Goal: Task Accomplishment & Management: Use online tool/utility

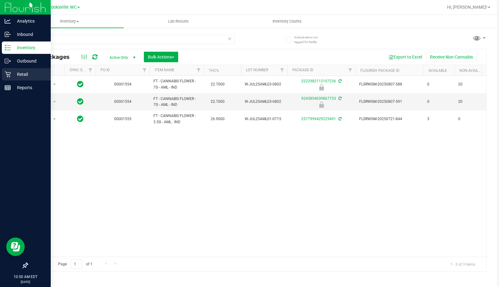
click at [38, 74] on p "Retail" at bounding box center [29, 74] width 37 height 7
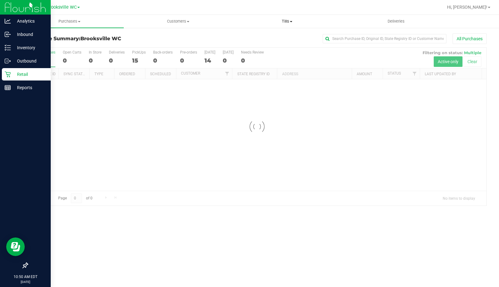
click at [282, 21] on span "Tills" at bounding box center [287, 22] width 108 height 6
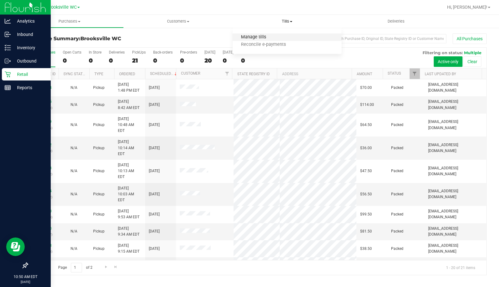
click at [270, 36] on span "Manage tills" at bounding box center [254, 37] width 42 height 5
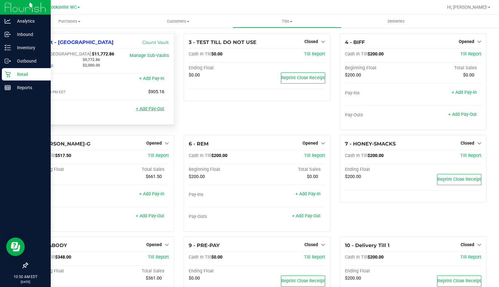
click at [148, 110] on link "+ Add Pay-Out" at bounding box center [150, 108] width 28 height 5
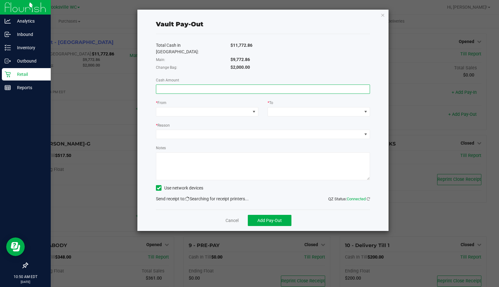
click at [215, 85] on input at bounding box center [263, 89] width 214 height 9
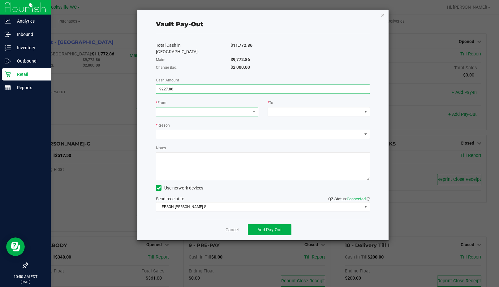
type input "$9,227.86"
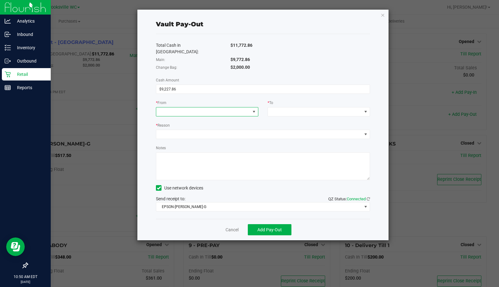
click at [224, 107] on span at bounding box center [203, 111] width 94 height 9
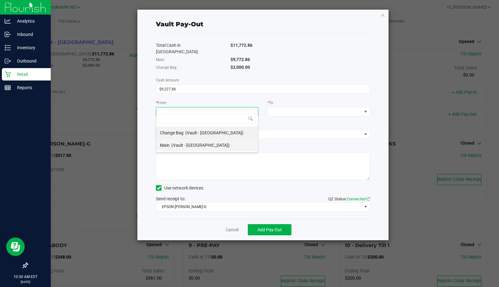
scroll to position [9, 102]
click at [212, 146] on li "Main (Vault - [GEOGRAPHIC_DATA])" at bounding box center [207, 145] width 102 height 12
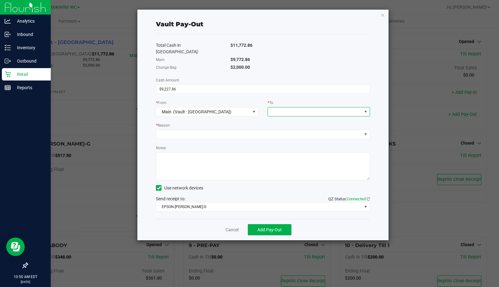
click at [292, 107] on span at bounding box center [315, 111] width 94 height 9
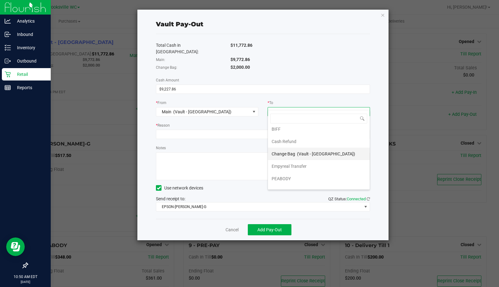
scroll to position [25, 0]
click at [300, 159] on span "Empyreal Transfer" at bounding box center [289, 157] width 35 height 5
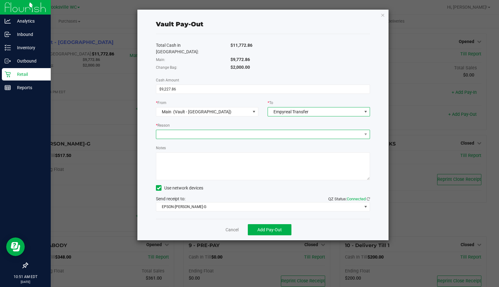
click at [238, 130] on span at bounding box center [259, 134] width 206 height 9
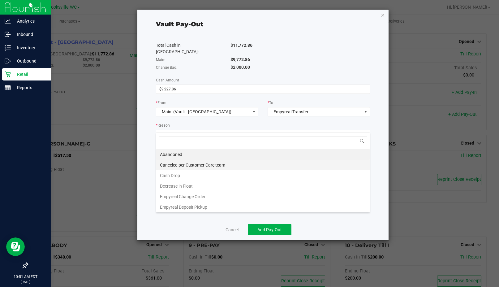
scroll to position [12, 0]
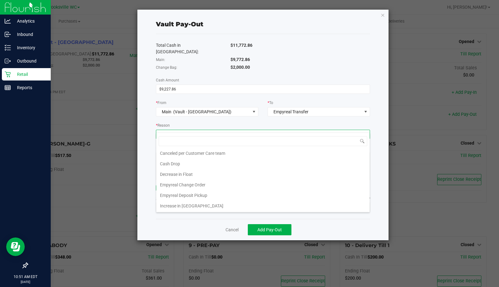
drag, startPoint x: 234, startPoint y: 194, endPoint x: 234, endPoint y: 189, distance: 4.6
click at [234, 194] on li "Empyreal Deposit Pickup" at bounding box center [263, 195] width 214 height 11
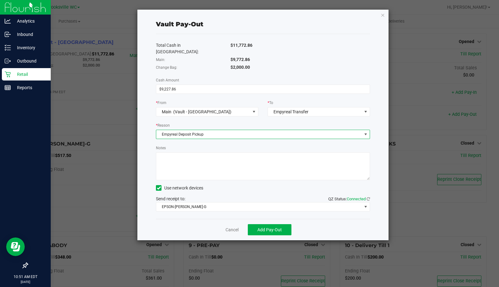
click at [235, 163] on textarea "Notes" at bounding box center [263, 166] width 214 height 28
type textarea "eb"
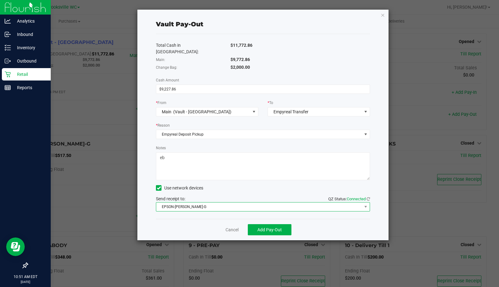
click at [228, 202] on span "EPSON-[PERSON_NAME]-G" at bounding box center [259, 206] width 206 height 9
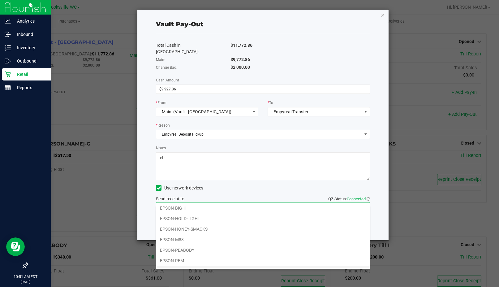
scroll to position [54, 0]
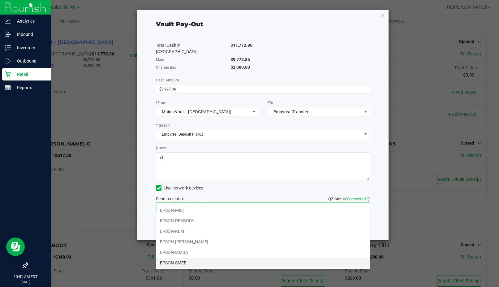
click at [216, 267] on li "EPSON-SMEE" at bounding box center [263, 263] width 214 height 11
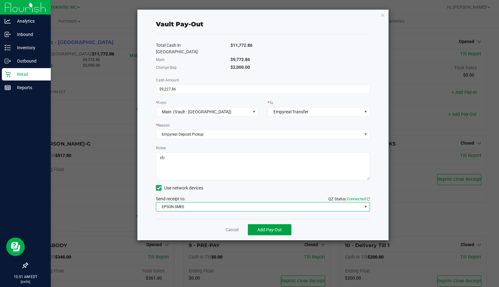
click at [277, 227] on span "Add Pay-Out" at bounding box center [270, 229] width 24 height 5
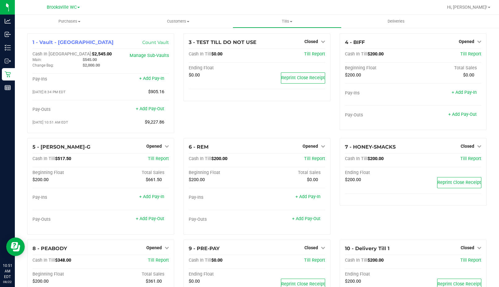
click at [223, 124] on div "3 - TEST TILL DO NOT USE Closed Open Till Cash In Till $0.00 Till Report Ending…" at bounding box center [257, 85] width 156 height 105
click at [151, 111] on link "+ Add Pay-Out" at bounding box center [150, 108] width 28 height 5
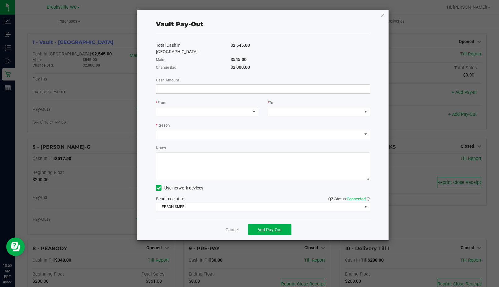
click at [224, 85] on input at bounding box center [263, 89] width 214 height 9
type input "$545.00"
click at [231, 107] on span at bounding box center [203, 111] width 94 height 9
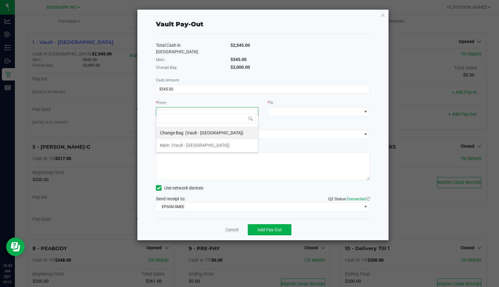
scroll to position [9, 102]
click at [226, 142] on li "Main (Vault - [GEOGRAPHIC_DATA])" at bounding box center [207, 145] width 102 height 12
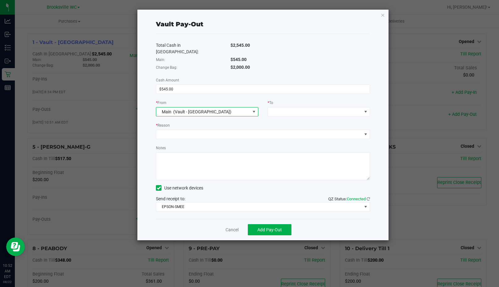
click at [289, 100] on div "* To" at bounding box center [319, 103] width 102 height 8
click at [289, 107] on span at bounding box center [315, 111] width 94 height 9
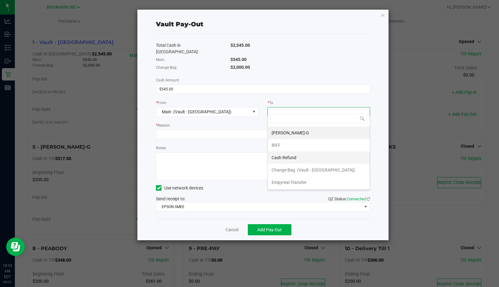
scroll to position [25, 0]
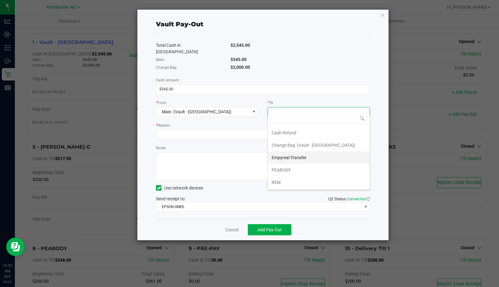
click at [293, 159] on span "Empyreal Transfer" at bounding box center [289, 157] width 35 height 5
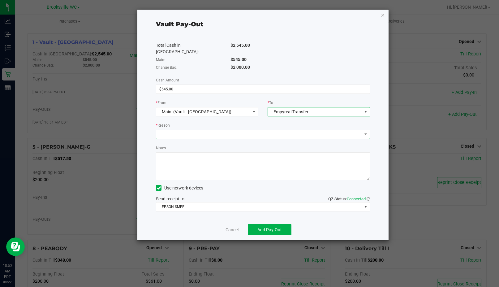
click at [233, 131] on span at bounding box center [259, 134] width 206 height 9
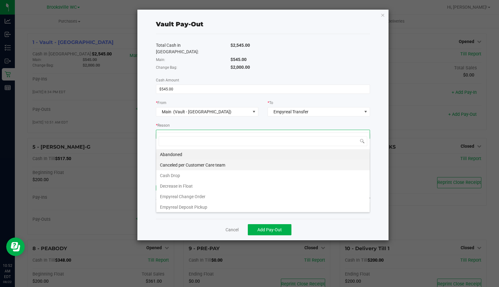
scroll to position [12, 0]
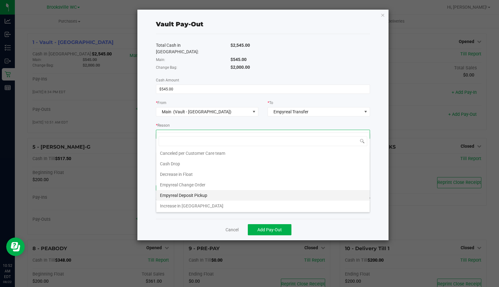
click at [225, 195] on li "Empyreal Deposit Pickup" at bounding box center [263, 195] width 214 height 11
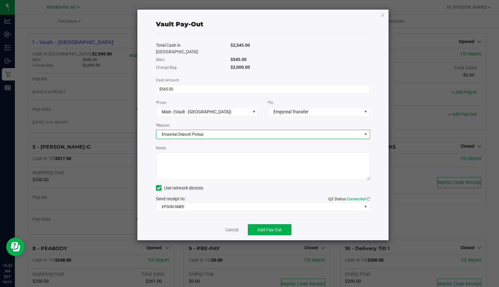
click at [224, 163] on textarea "Notes" at bounding box center [263, 166] width 214 height 28
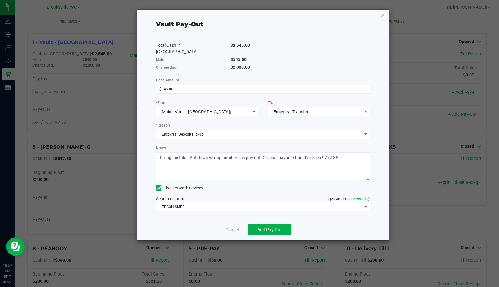
click at [322, 152] on textarea "Notes" at bounding box center [263, 166] width 214 height 28
click at [260, 165] on textarea "Notes" at bounding box center [263, 166] width 214 height 28
type textarea "Fixing mistake. Put down wrong numbers as pay out. Original payout should've be…"
click at [266, 227] on span "Add Pay-Out" at bounding box center [270, 229] width 24 height 5
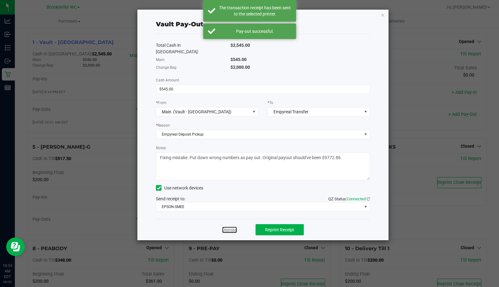
click at [226, 227] on link "Dismiss" at bounding box center [229, 230] width 15 height 7
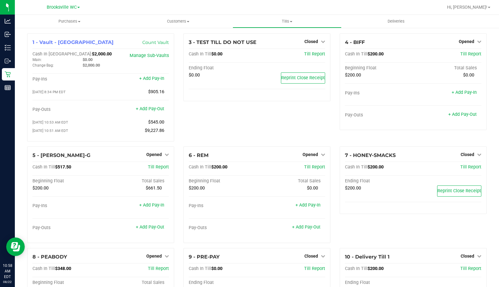
click at [196, 125] on div "3 - TEST TILL DO NOT USE Closed Open Till Cash In Till $0.00 Till Report Ending…" at bounding box center [257, 89] width 156 height 113
